Goal: Navigation & Orientation: Find specific page/section

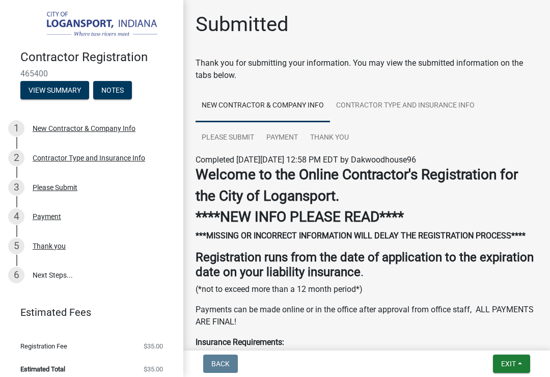
click at [102, 23] on img at bounding box center [93, 25] width 147 height 29
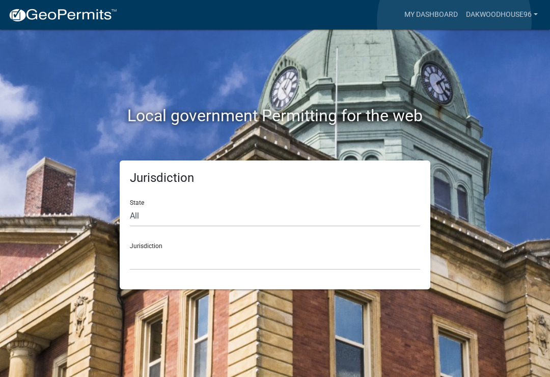
click at [454, 21] on link "My Dashboard" at bounding box center [431, 14] width 62 height 19
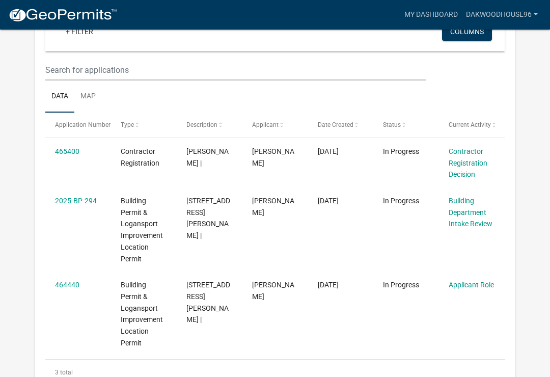
scroll to position [116, 0]
